Goal: Transaction & Acquisition: Purchase product/service

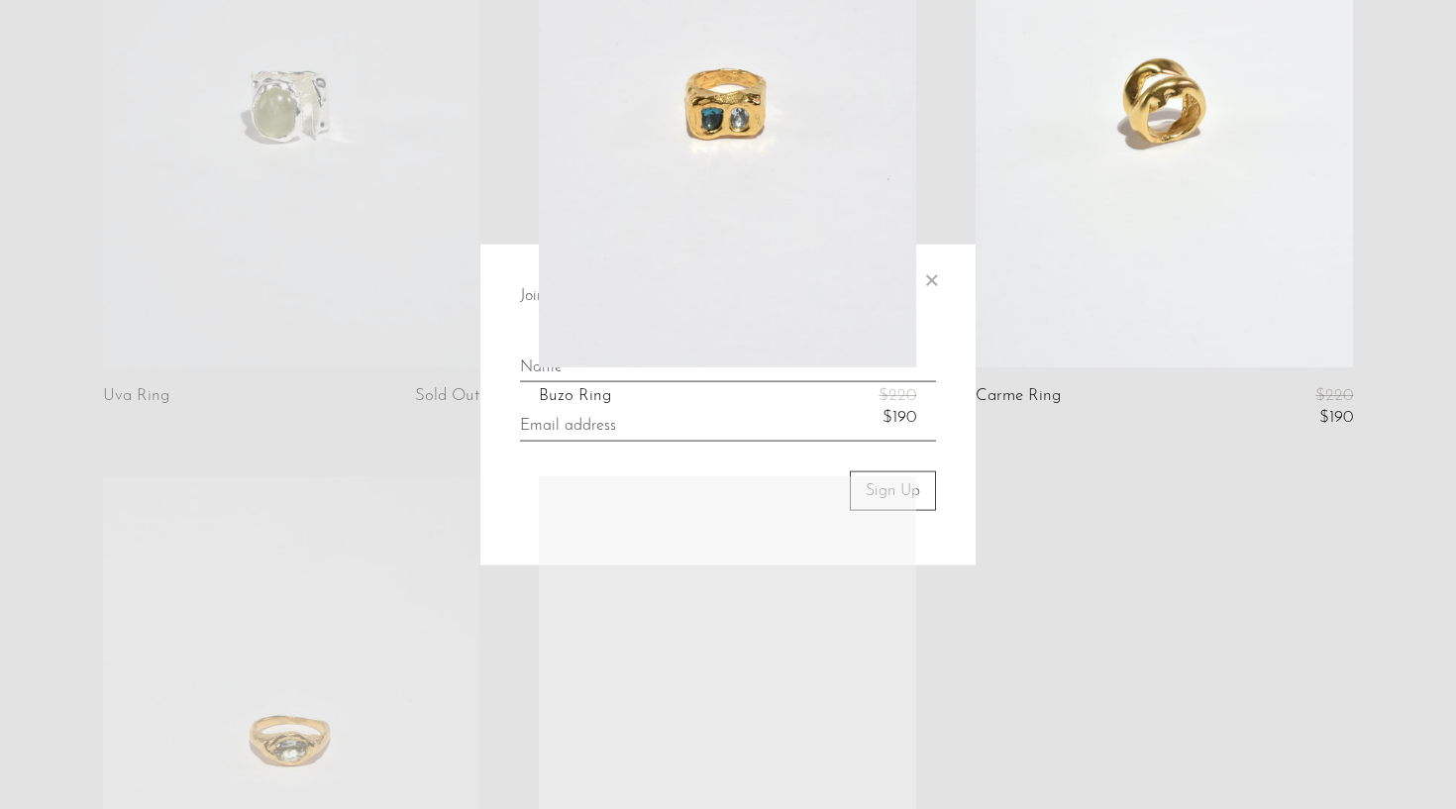
scroll to position [1158, 0]
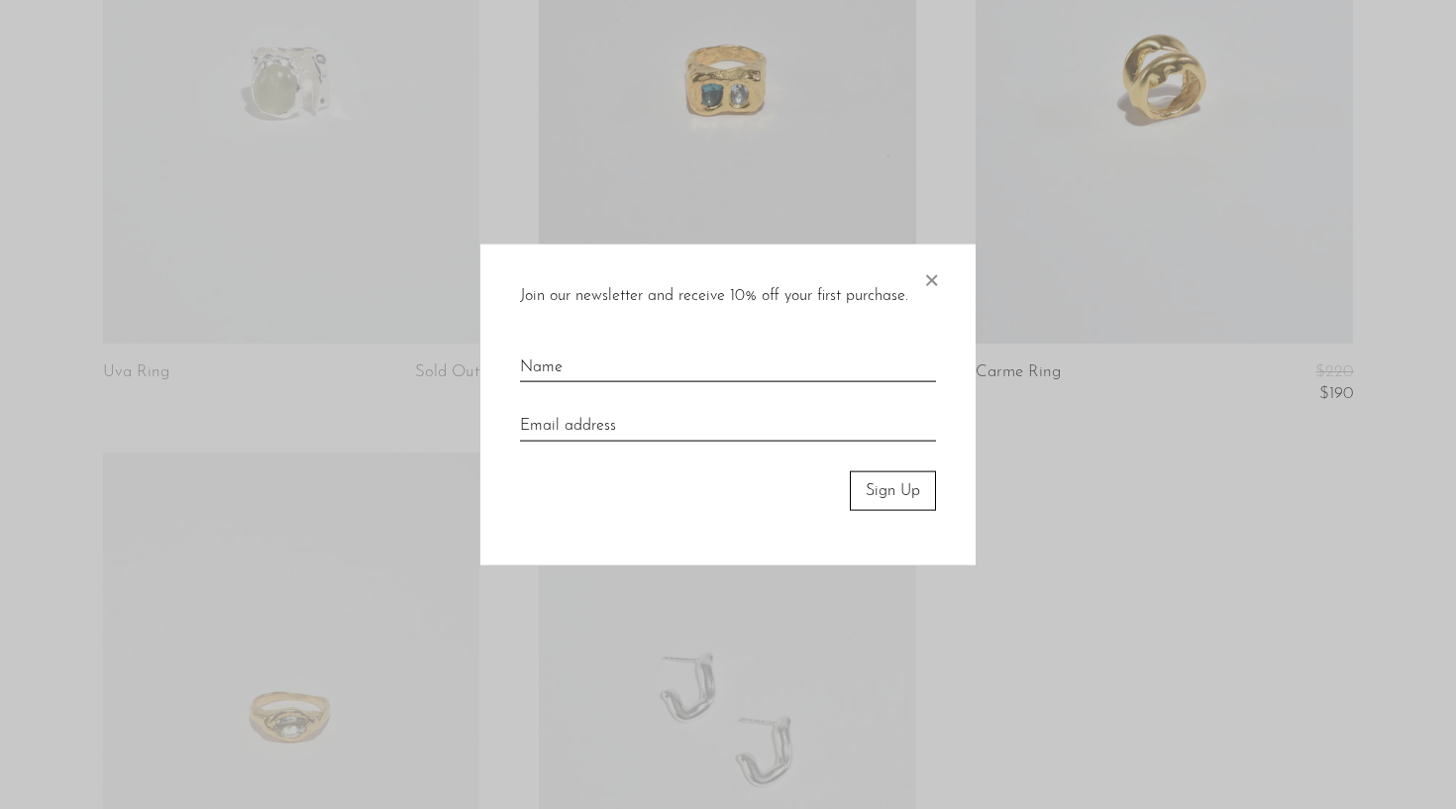
click at [928, 277] on span "×" at bounding box center [931, 275] width 20 height 63
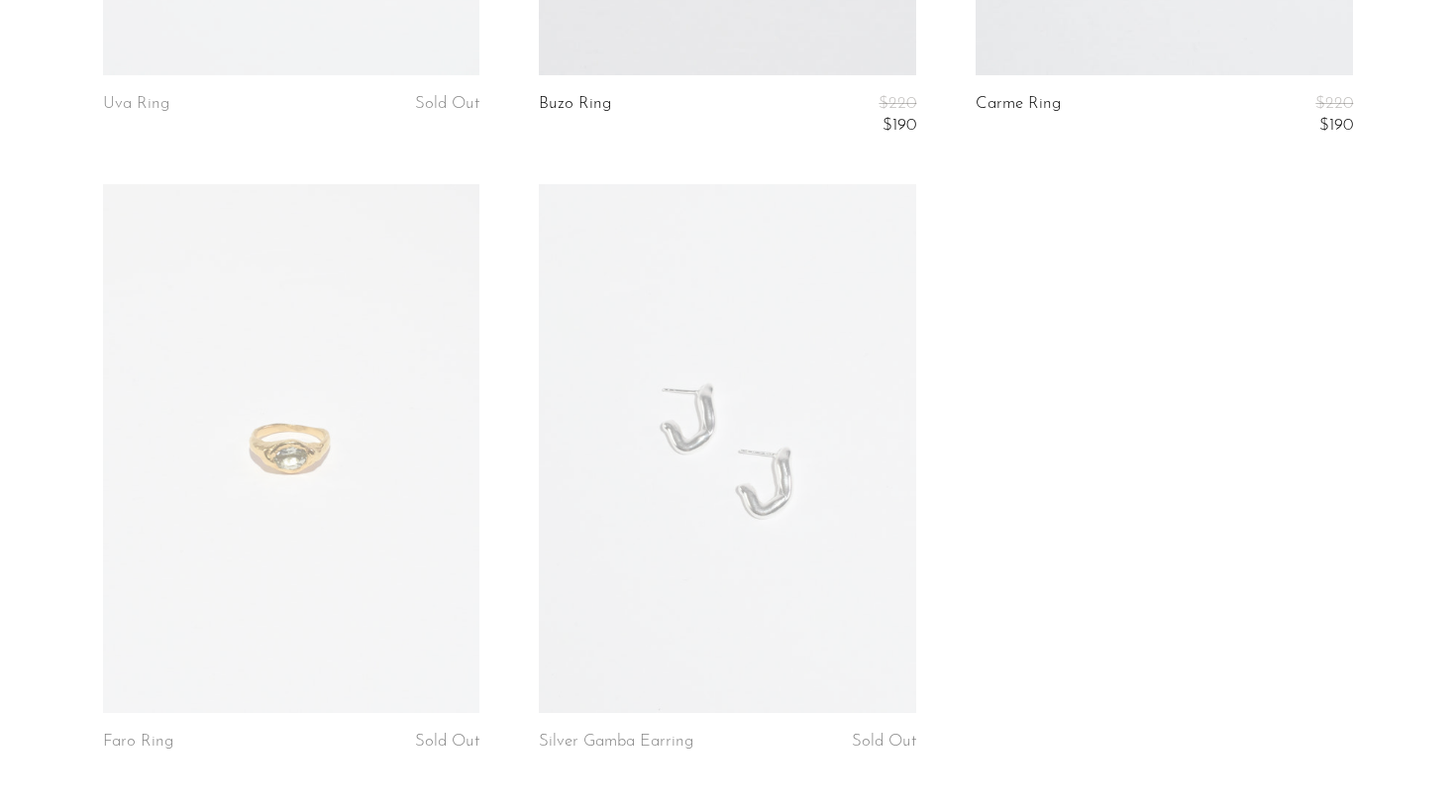
scroll to position [1492, 0]
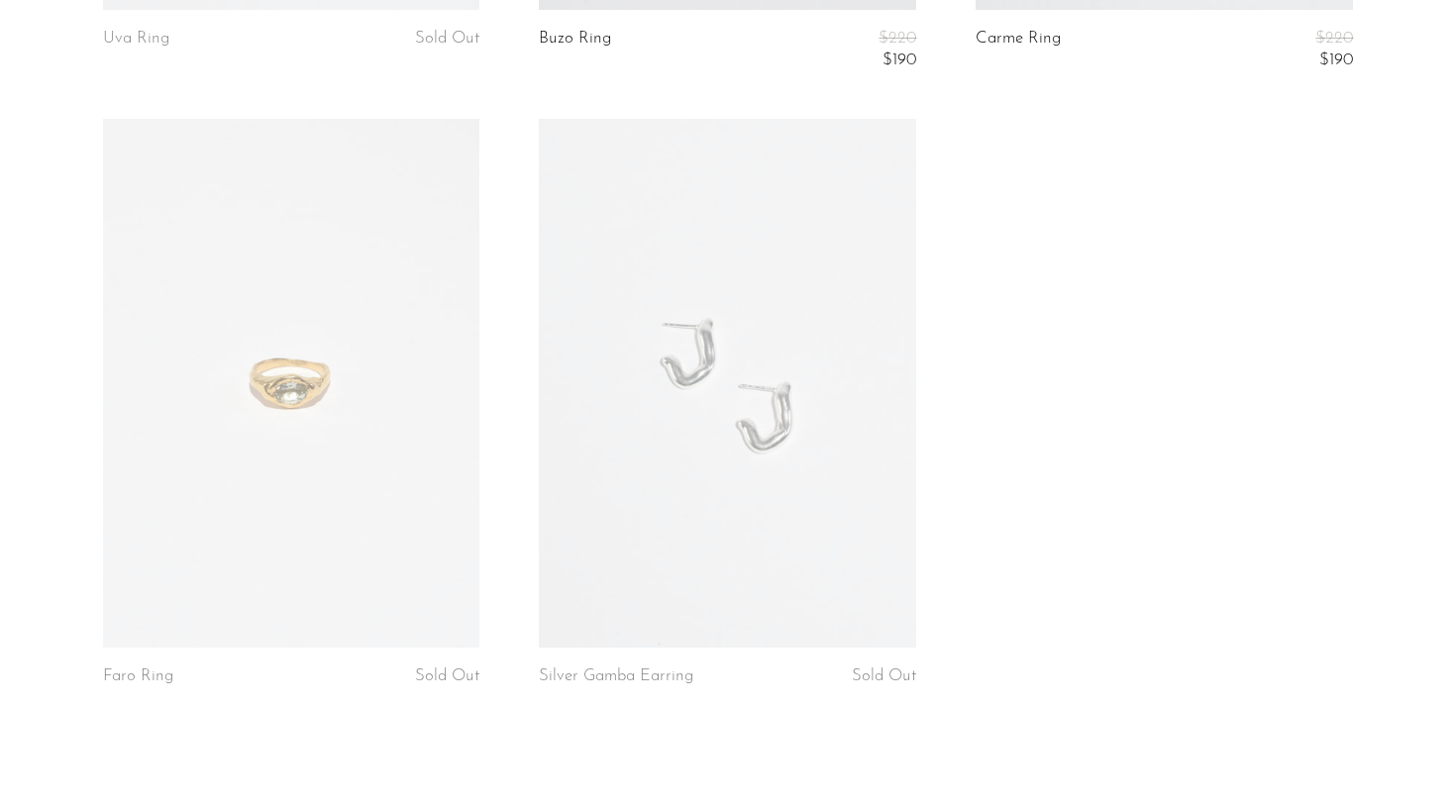
click at [390, 331] on link at bounding box center [291, 383] width 377 height 528
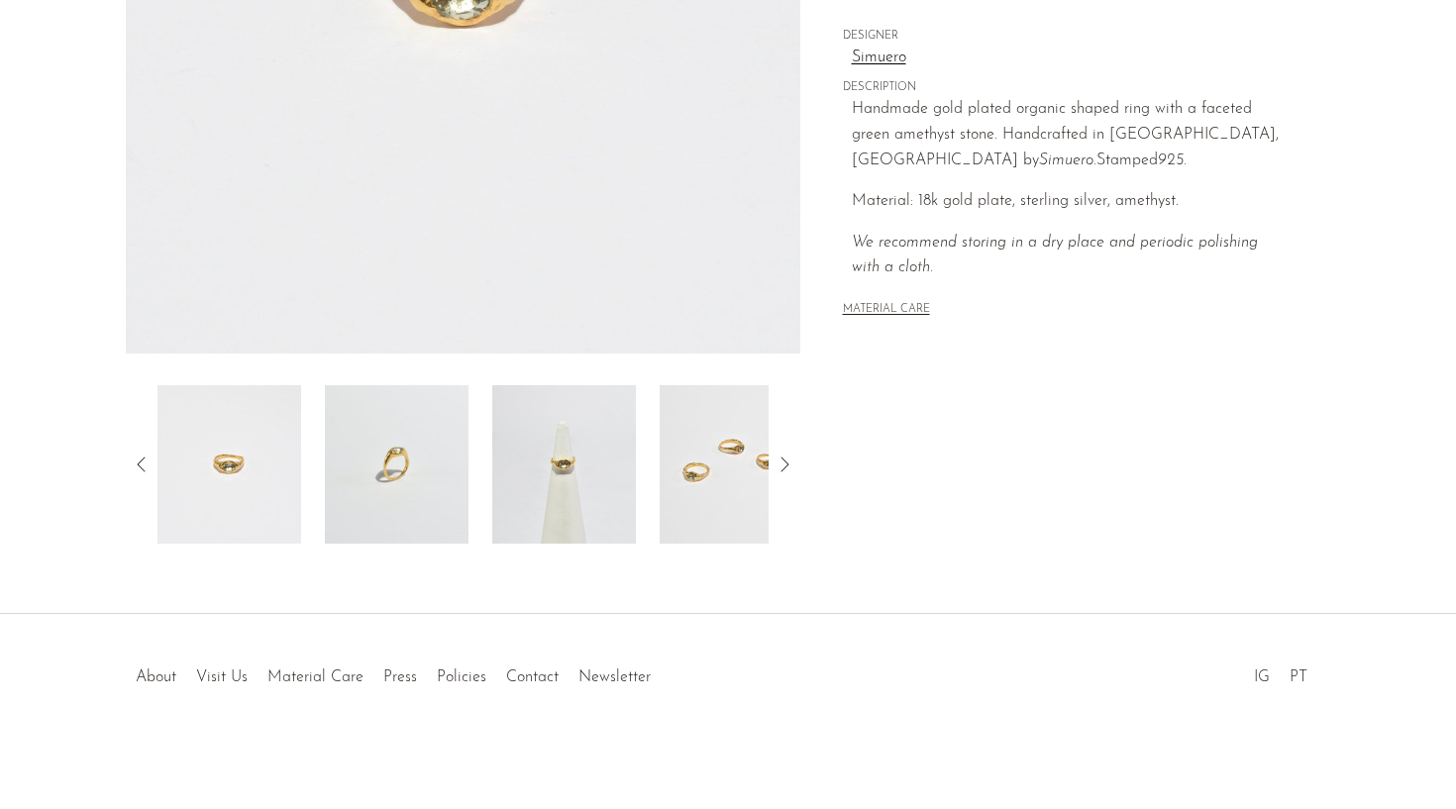
scroll to position [480, 0]
click at [567, 445] on img at bounding box center [564, 464] width 144 height 158
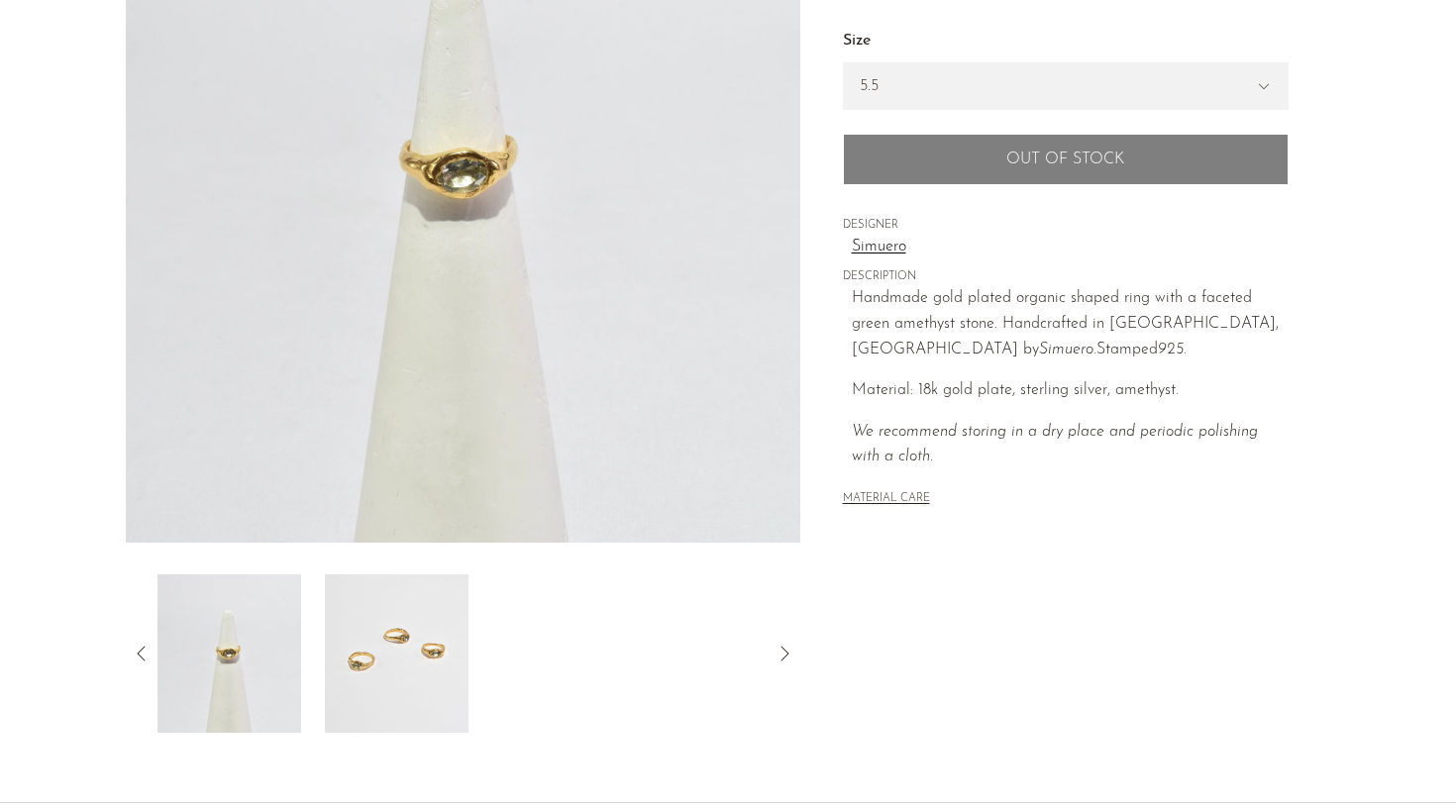
scroll to position [266, 0]
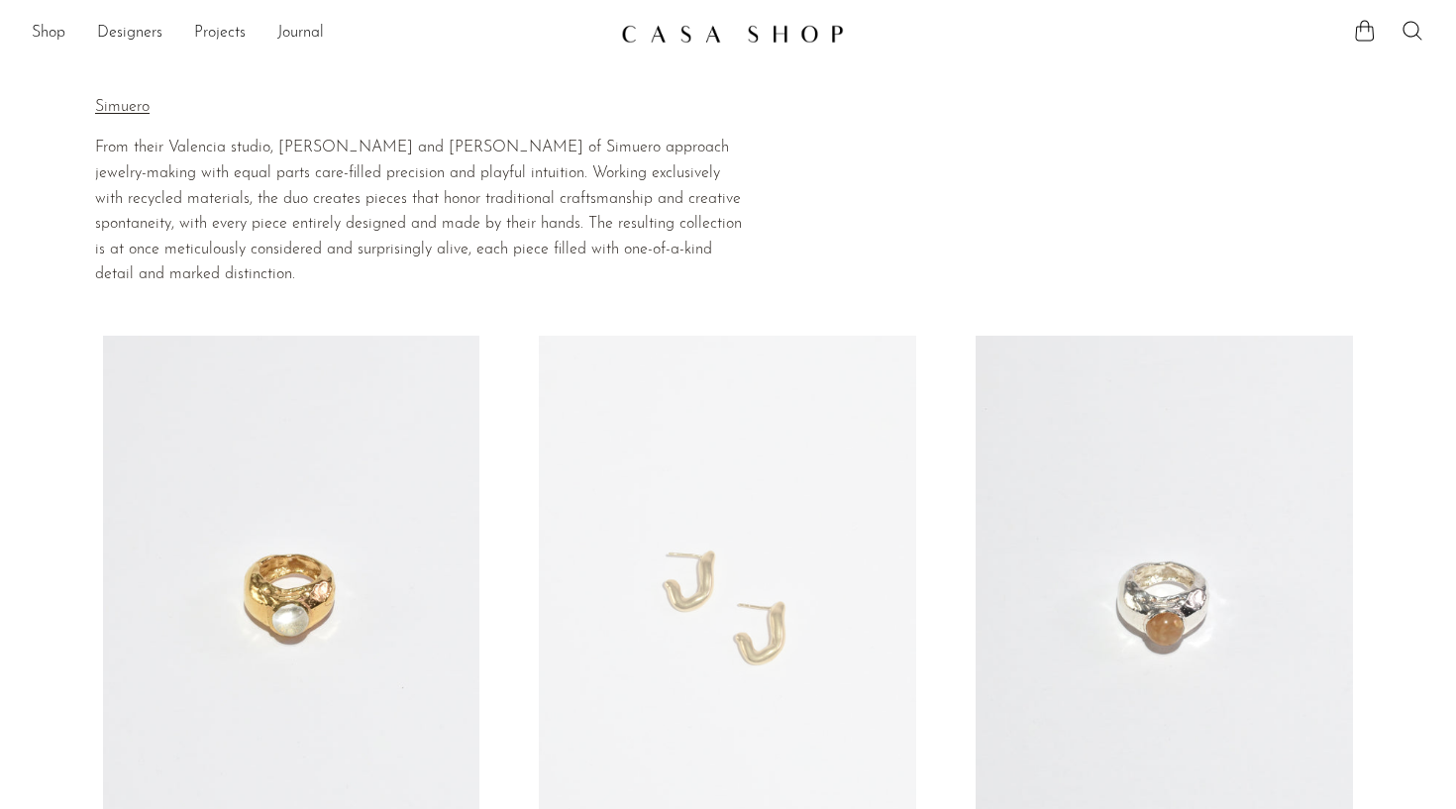
click at [707, 49] on link at bounding box center [728, 34] width 214 height 36
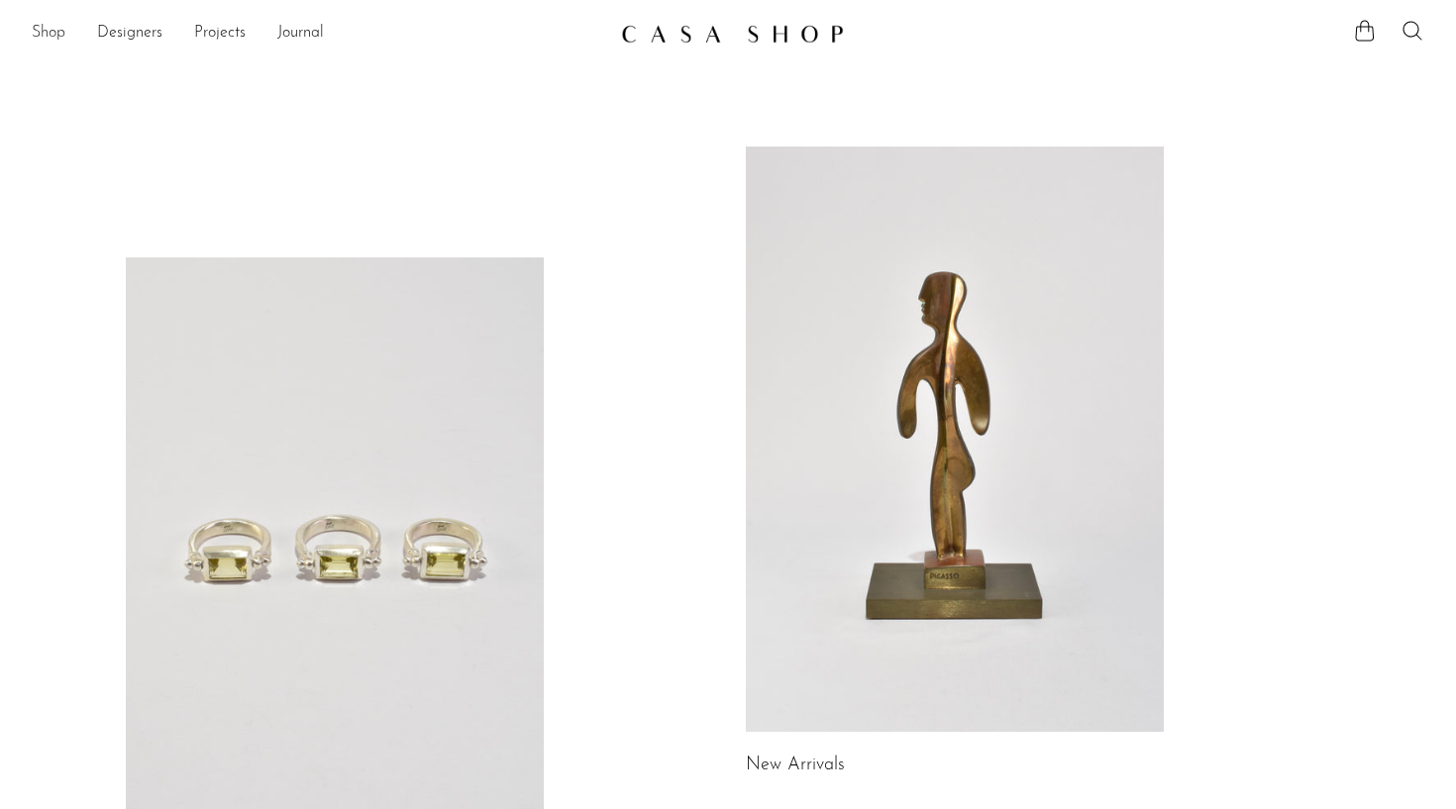
click at [56, 33] on link "Shop" at bounding box center [49, 34] width 34 height 26
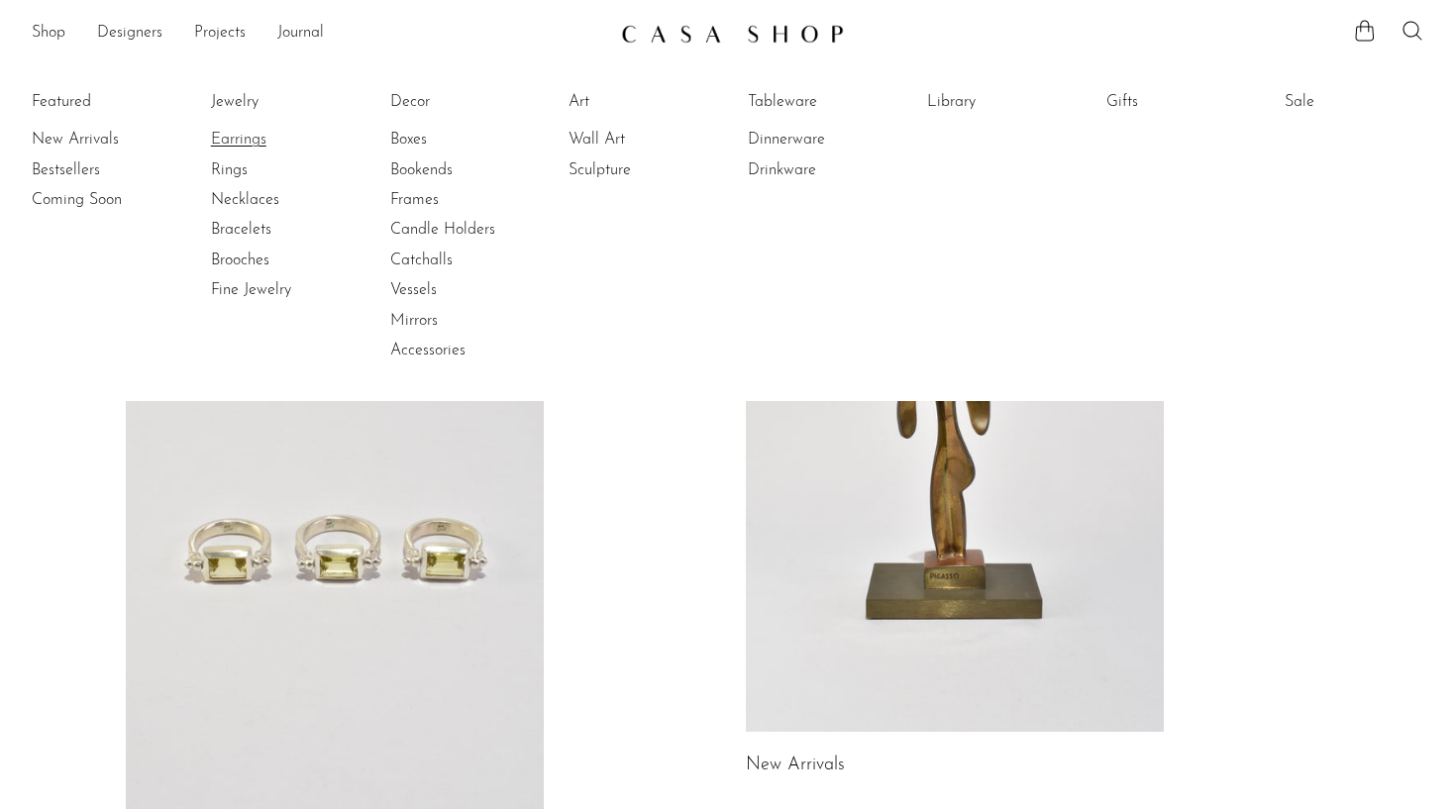
click at [234, 131] on link "Earrings" at bounding box center [285, 140] width 149 height 22
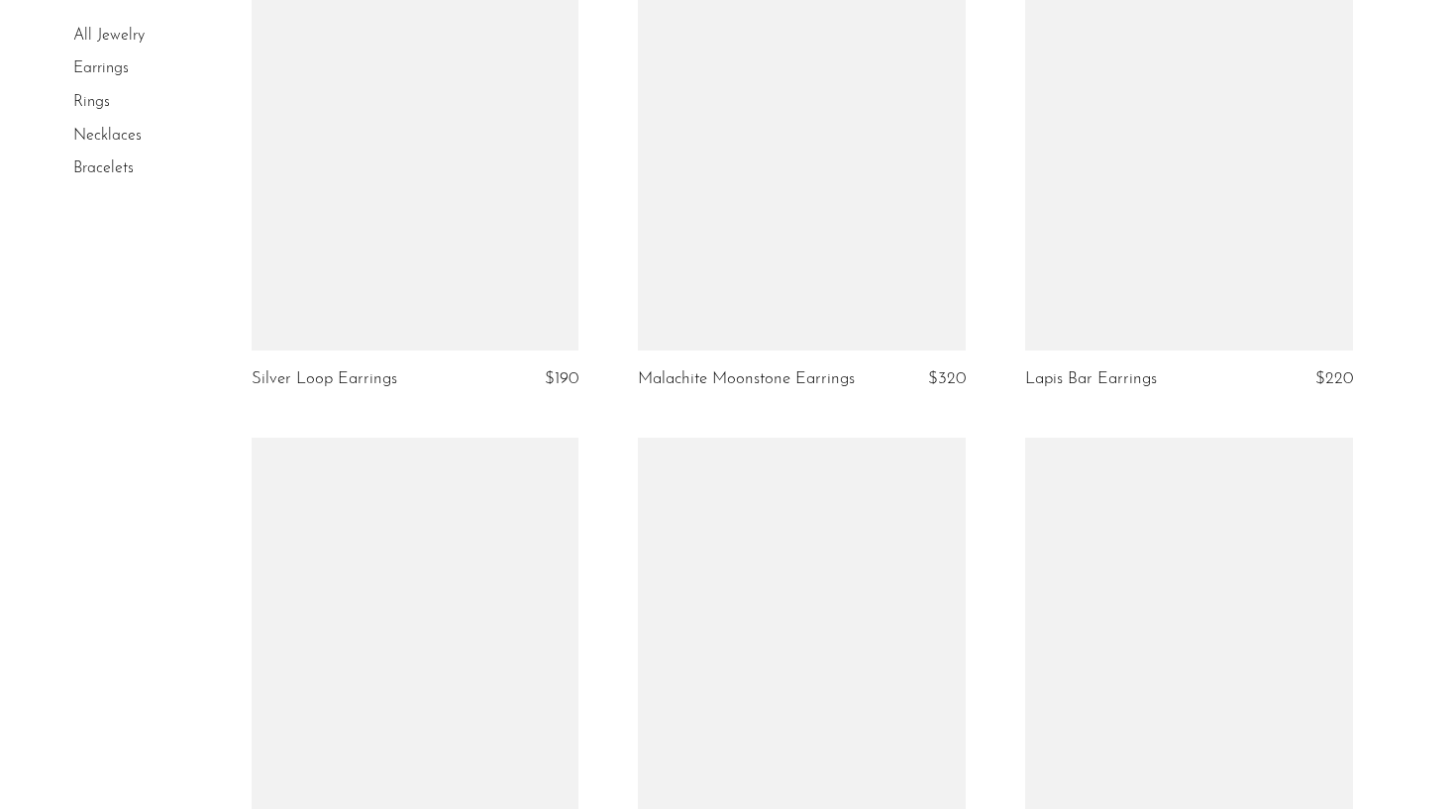
scroll to position [6182, 0]
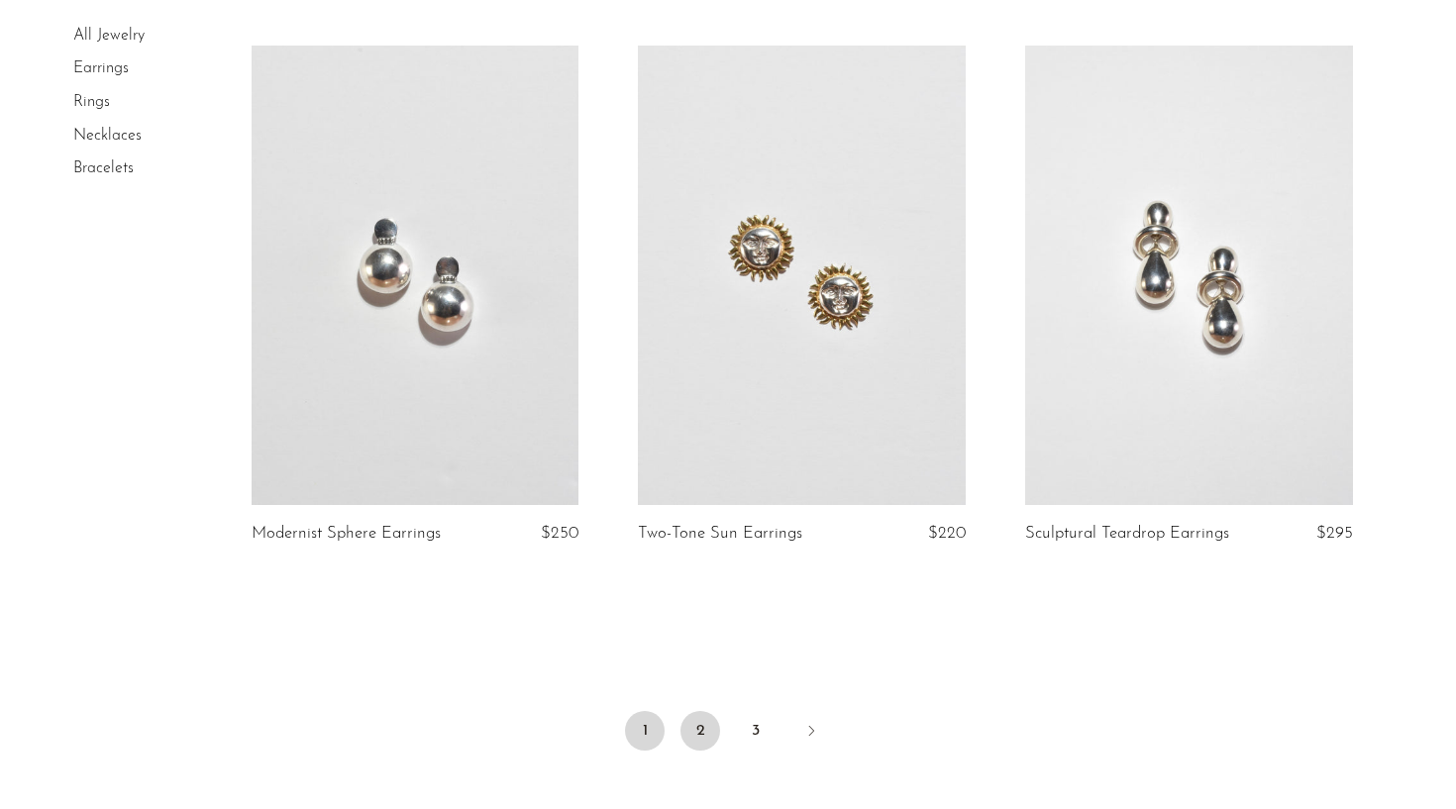
click at [698, 723] on link "2" at bounding box center [700, 731] width 40 height 40
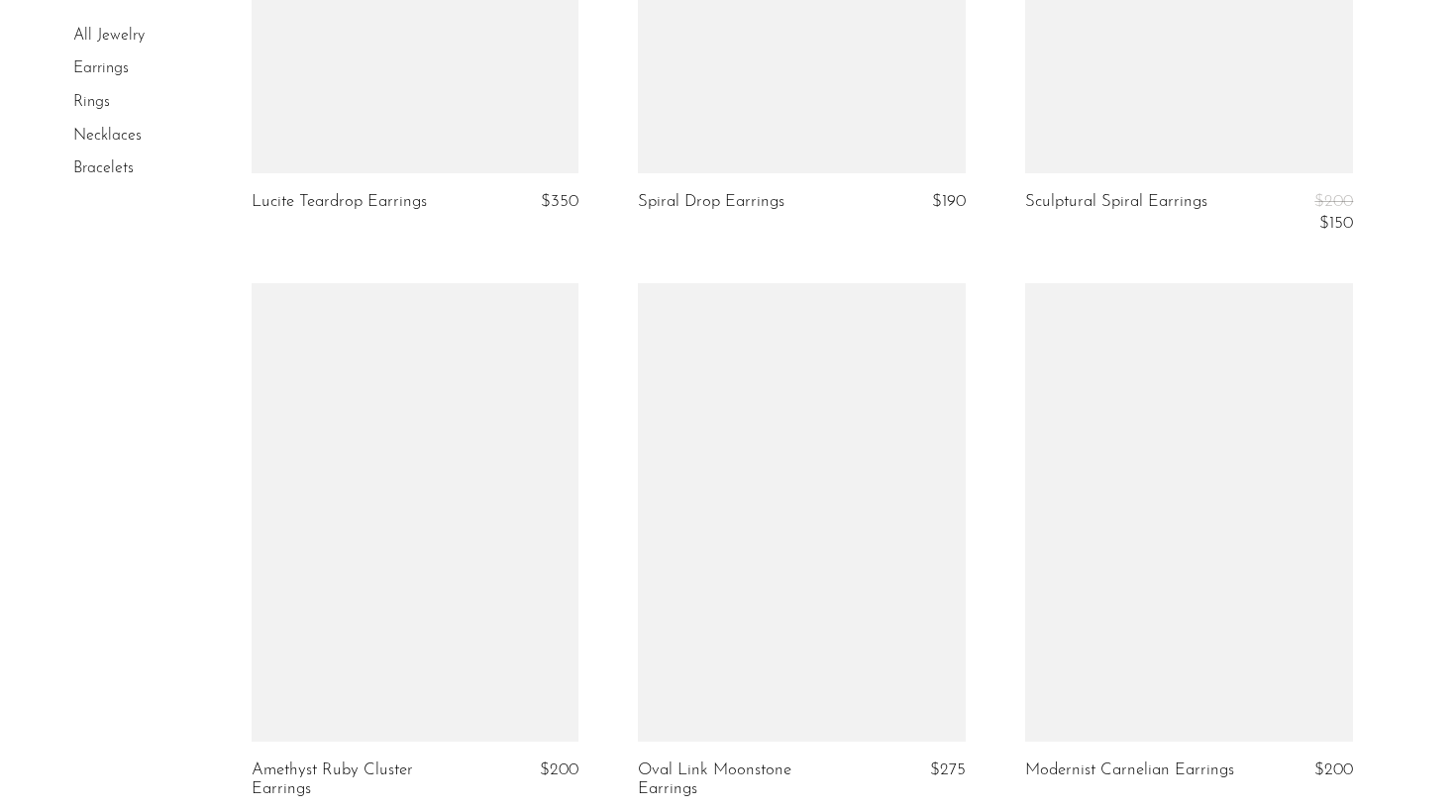
scroll to position [6318, 0]
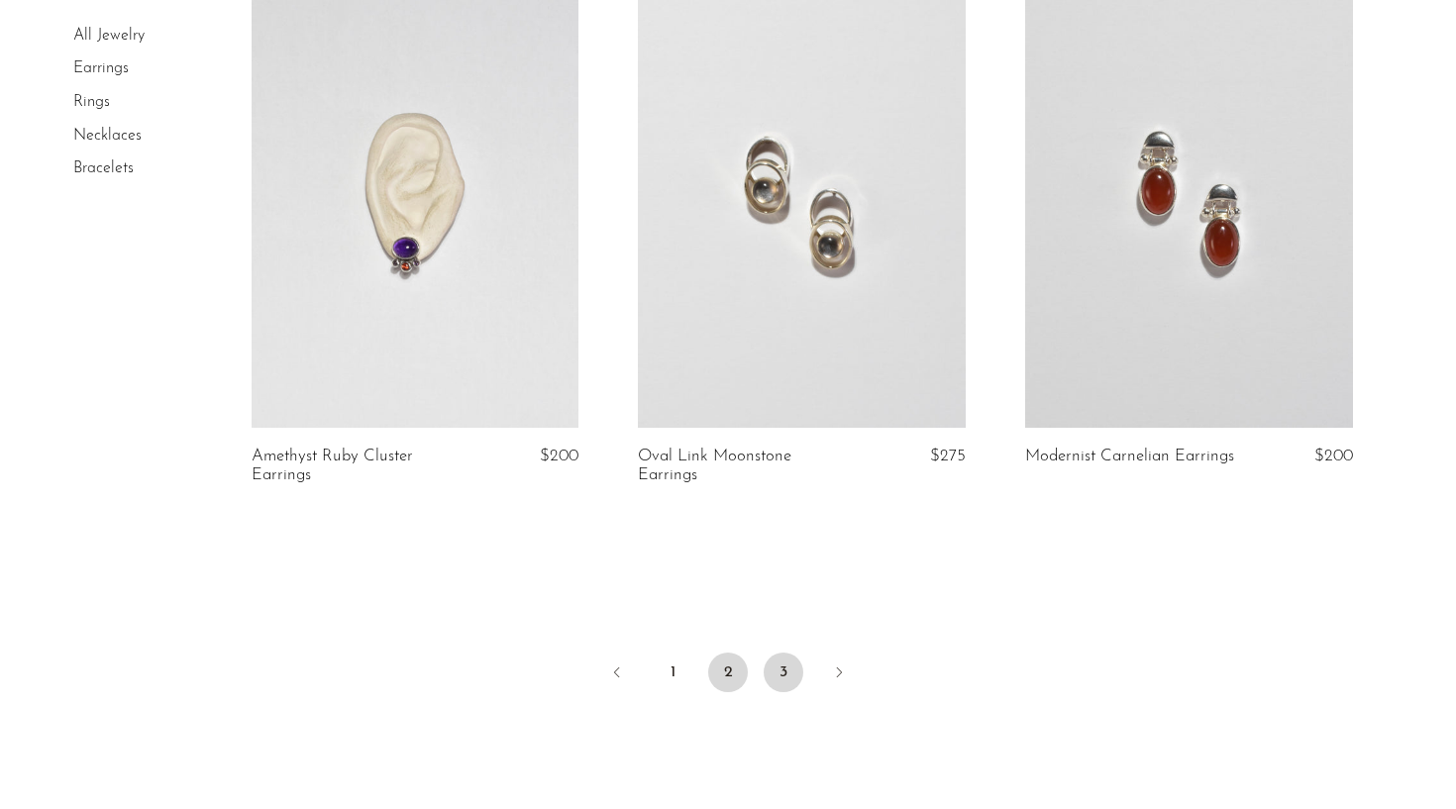
click at [767, 663] on link "3" at bounding box center [783, 673] width 40 height 40
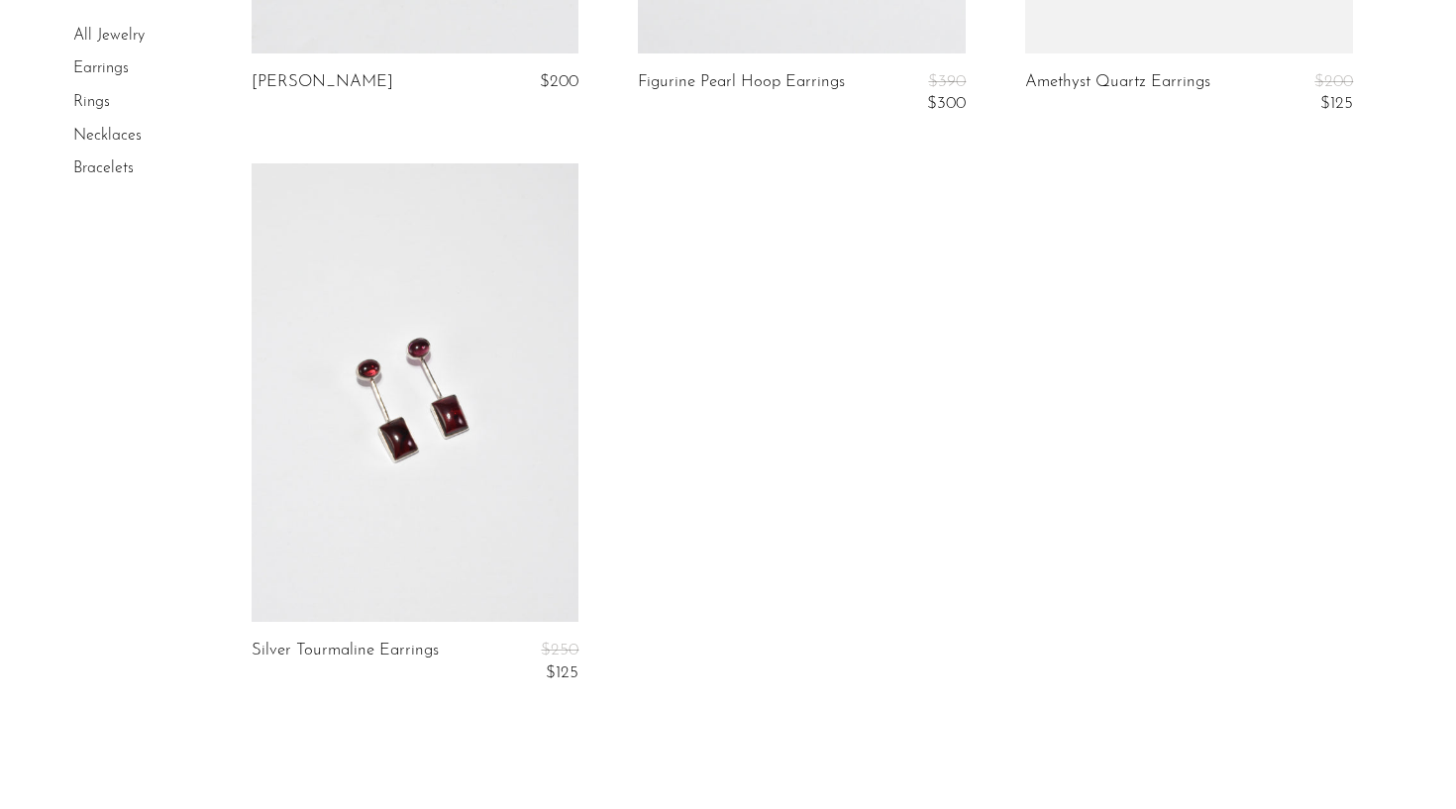
scroll to position [4596, 0]
